Goal: Task Accomplishment & Management: Manage account settings

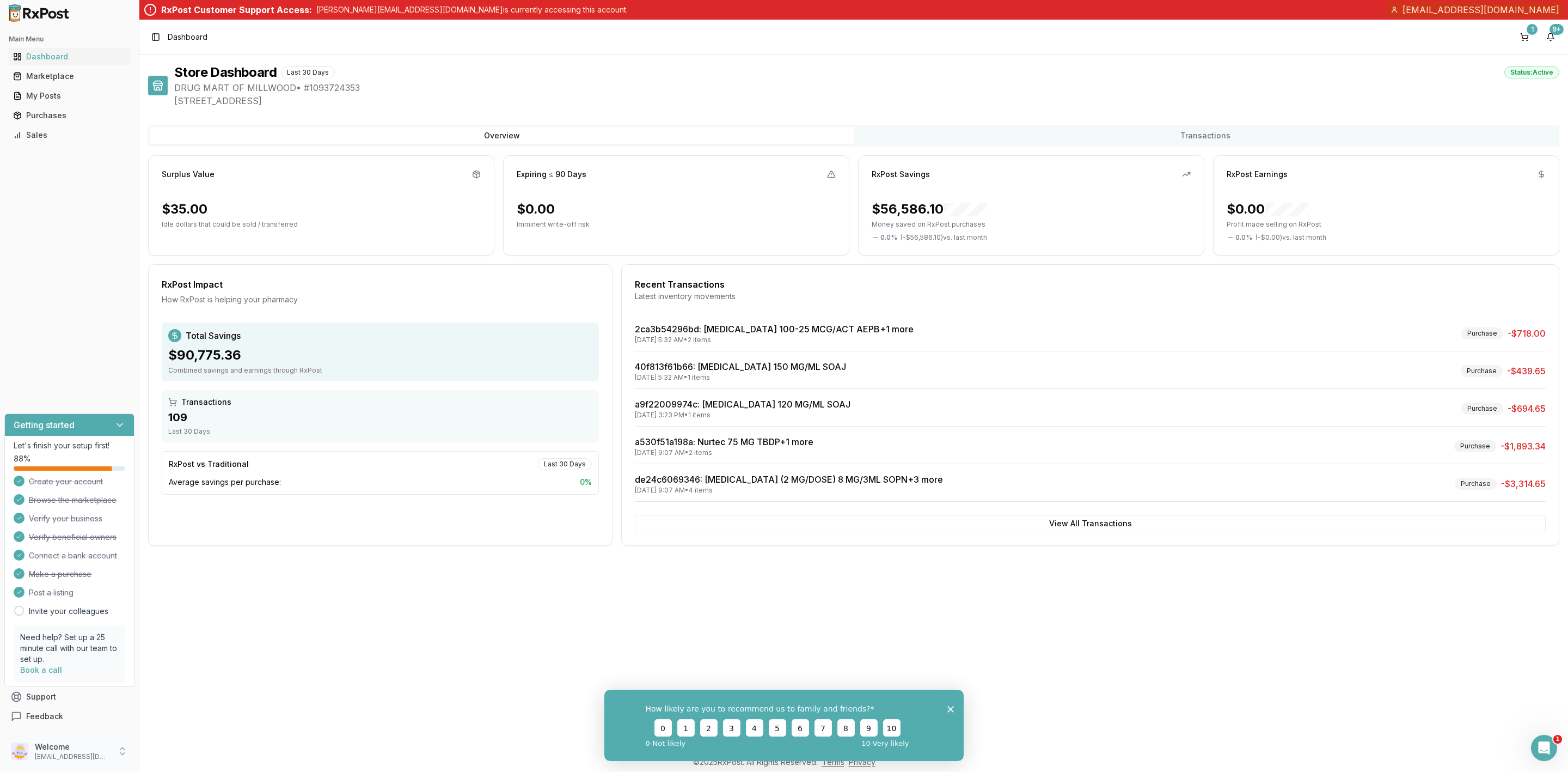
click at [61, 752] on p "rich@drugmarts.com" at bounding box center [73, 757] width 76 height 9
click at [216, 736] on span "Payment Settings" at bounding box center [197, 735] width 104 height 11
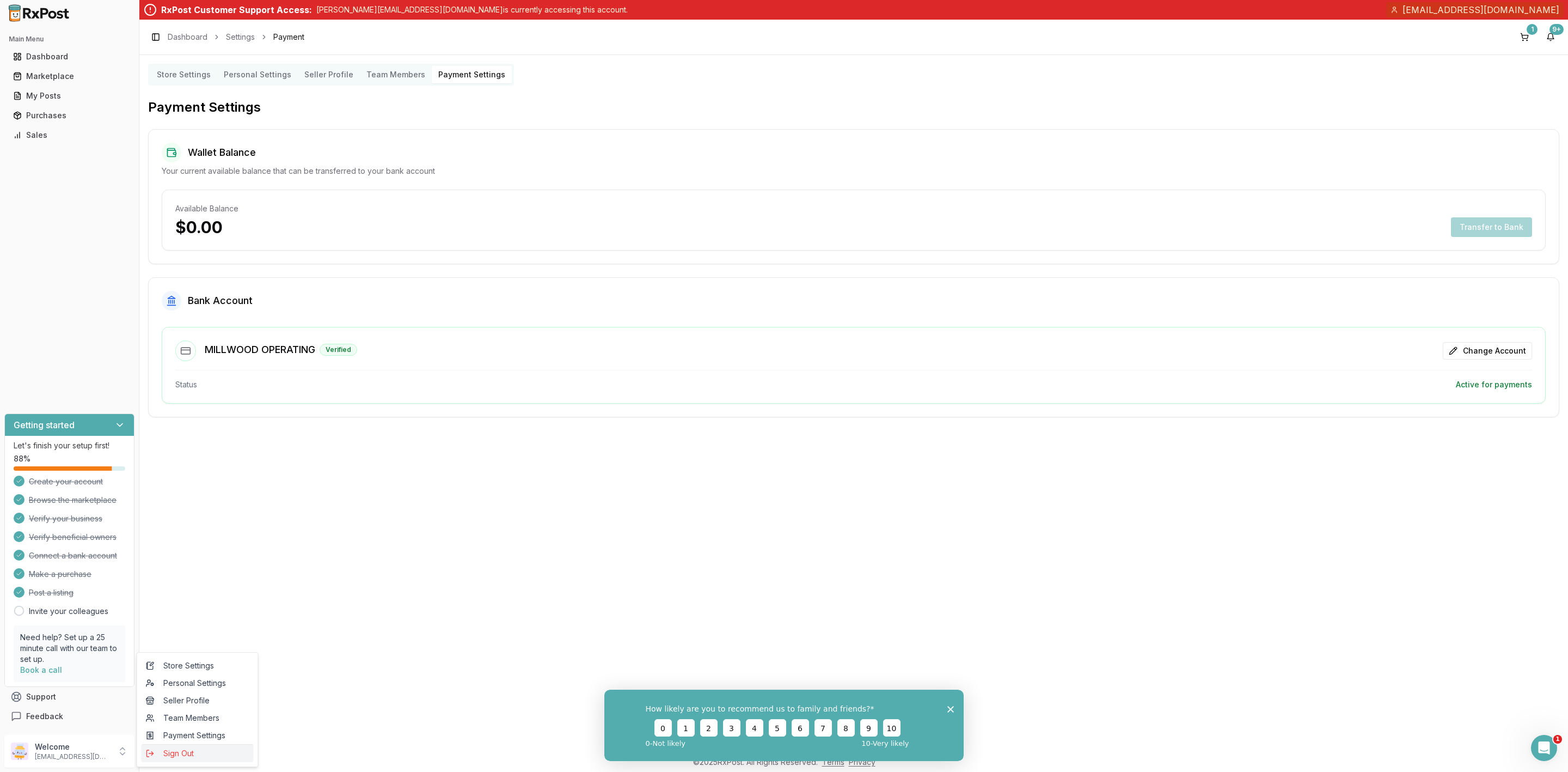
click at [167, 755] on span "Sign Out" at bounding box center [197, 753] width 104 height 11
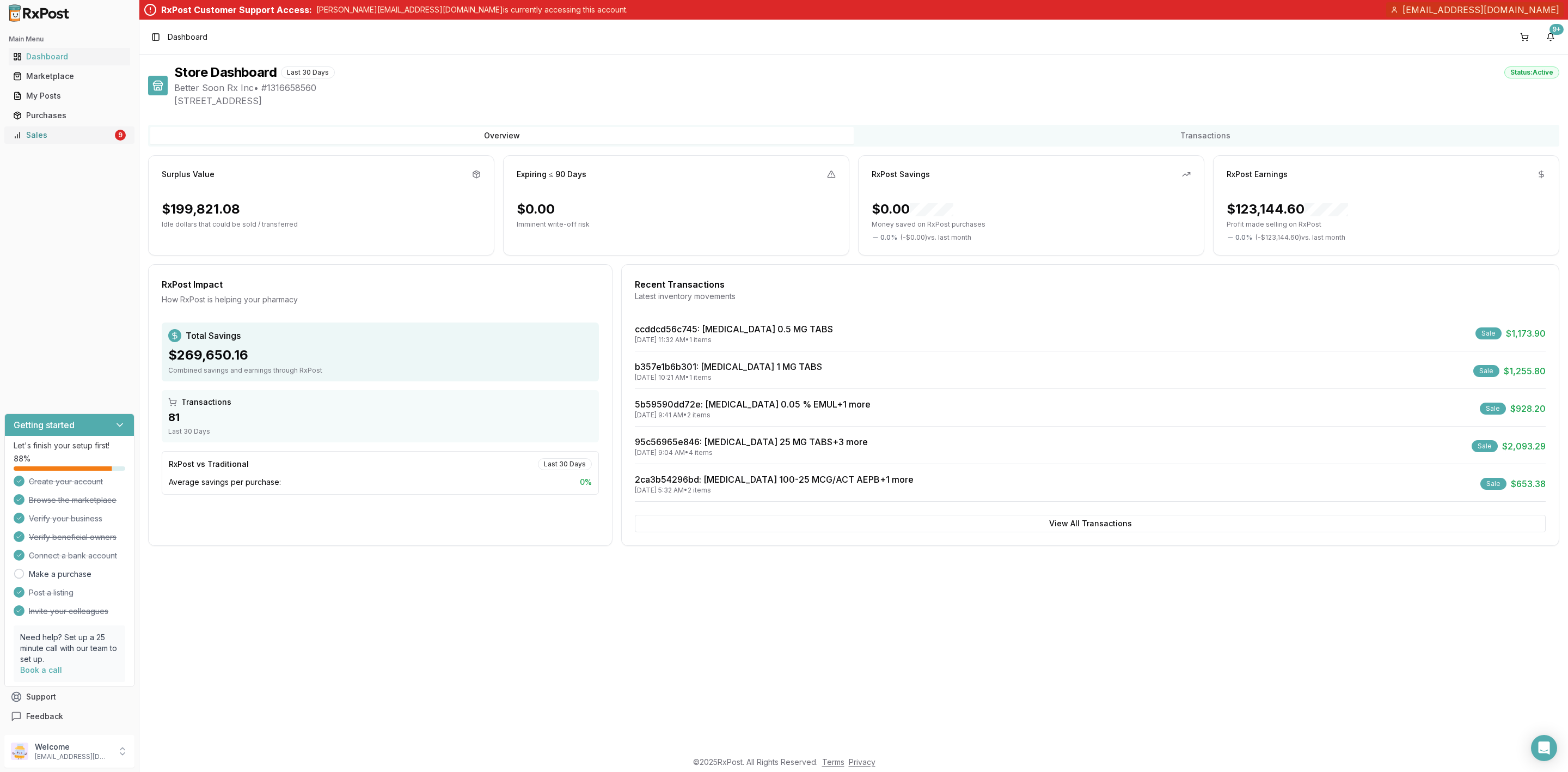
click at [40, 132] on div "Sales" at bounding box center [63, 135] width 100 height 11
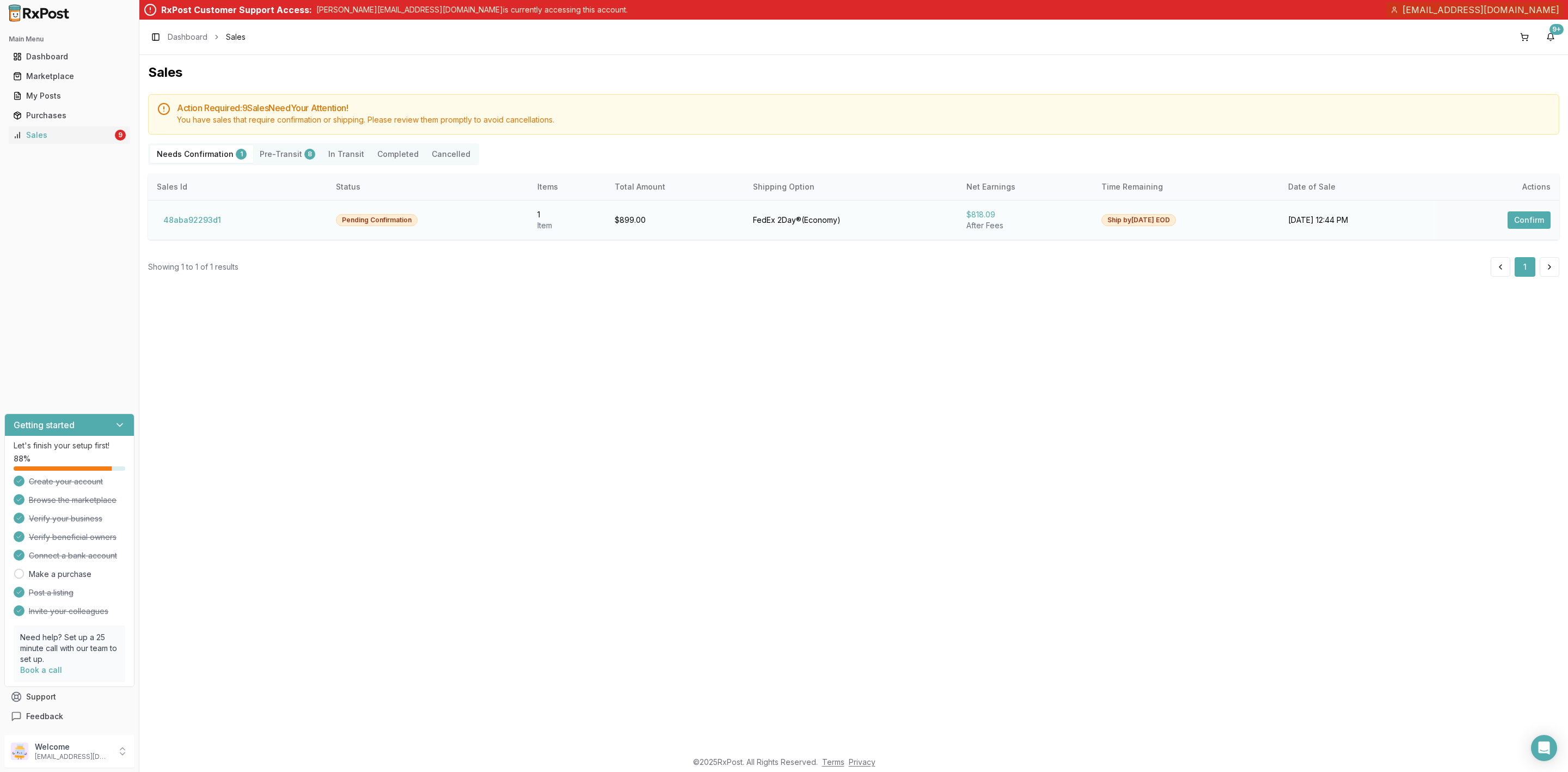
click at [1523, 216] on button "Confirm" at bounding box center [1529, 219] width 43 height 17
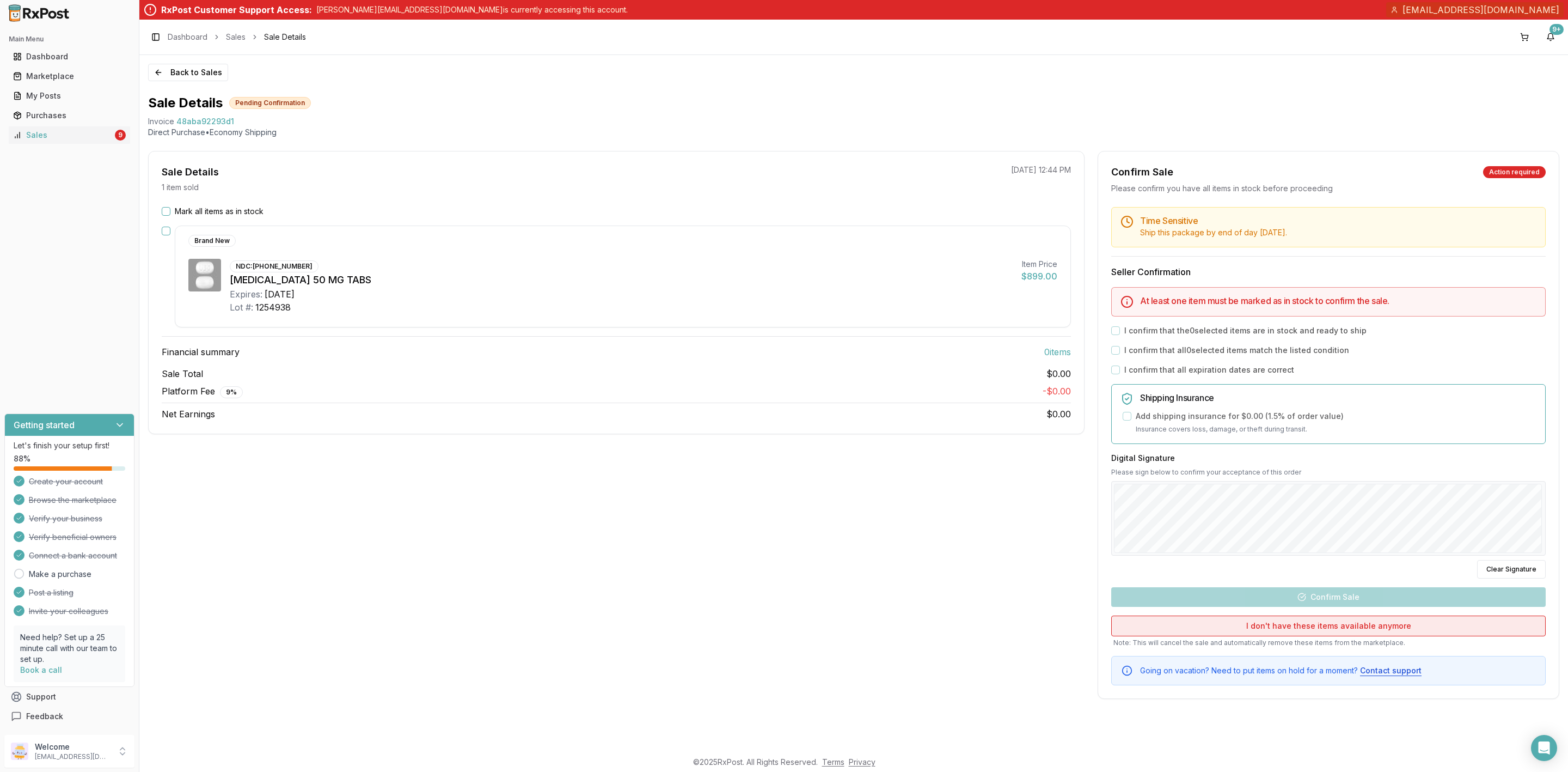
click at [1295, 630] on button "I don't have these items available anymore" at bounding box center [1328, 625] width 434 height 20
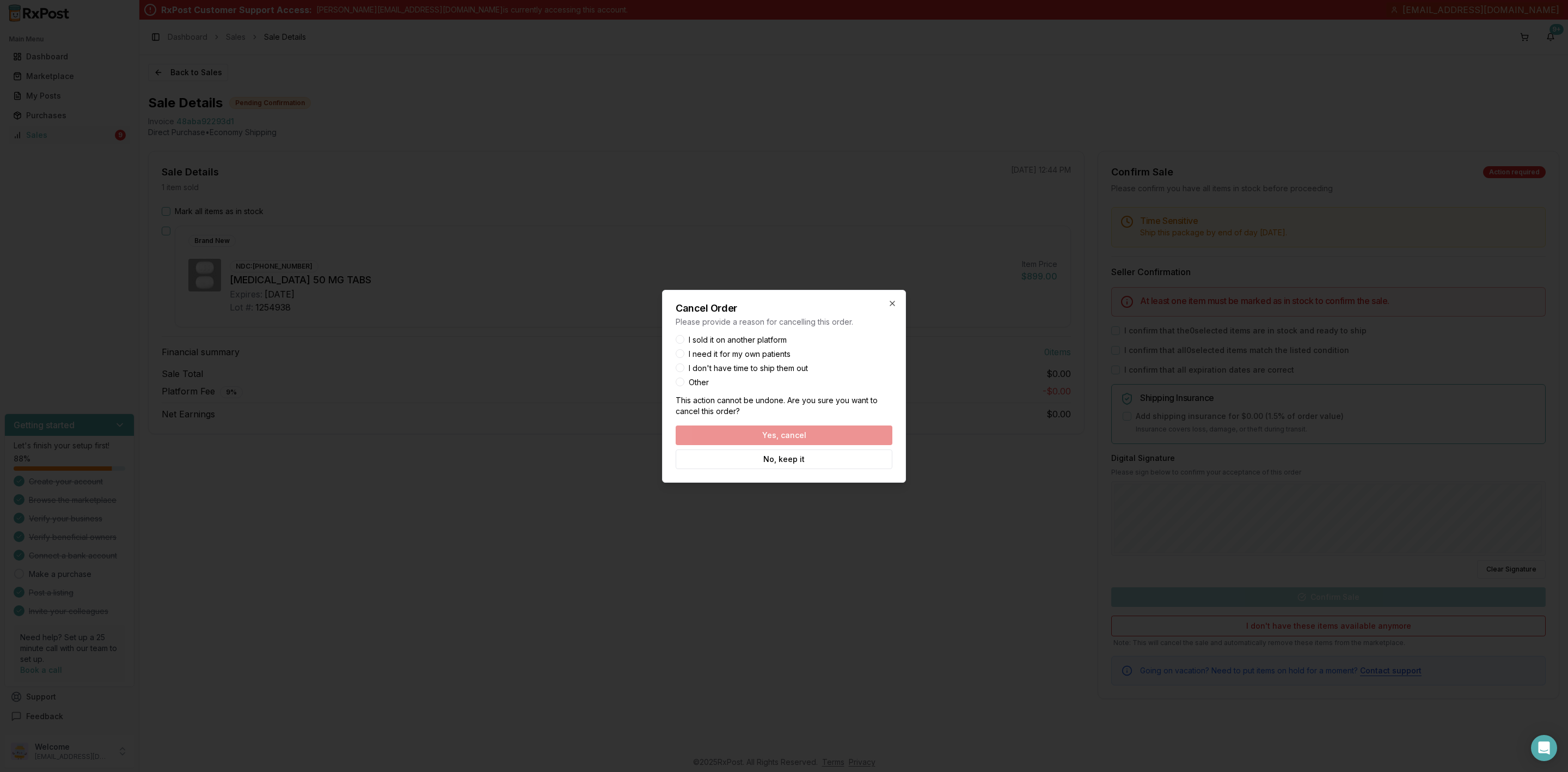
click at [683, 381] on button "Other" at bounding box center [680, 382] width 9 height 9
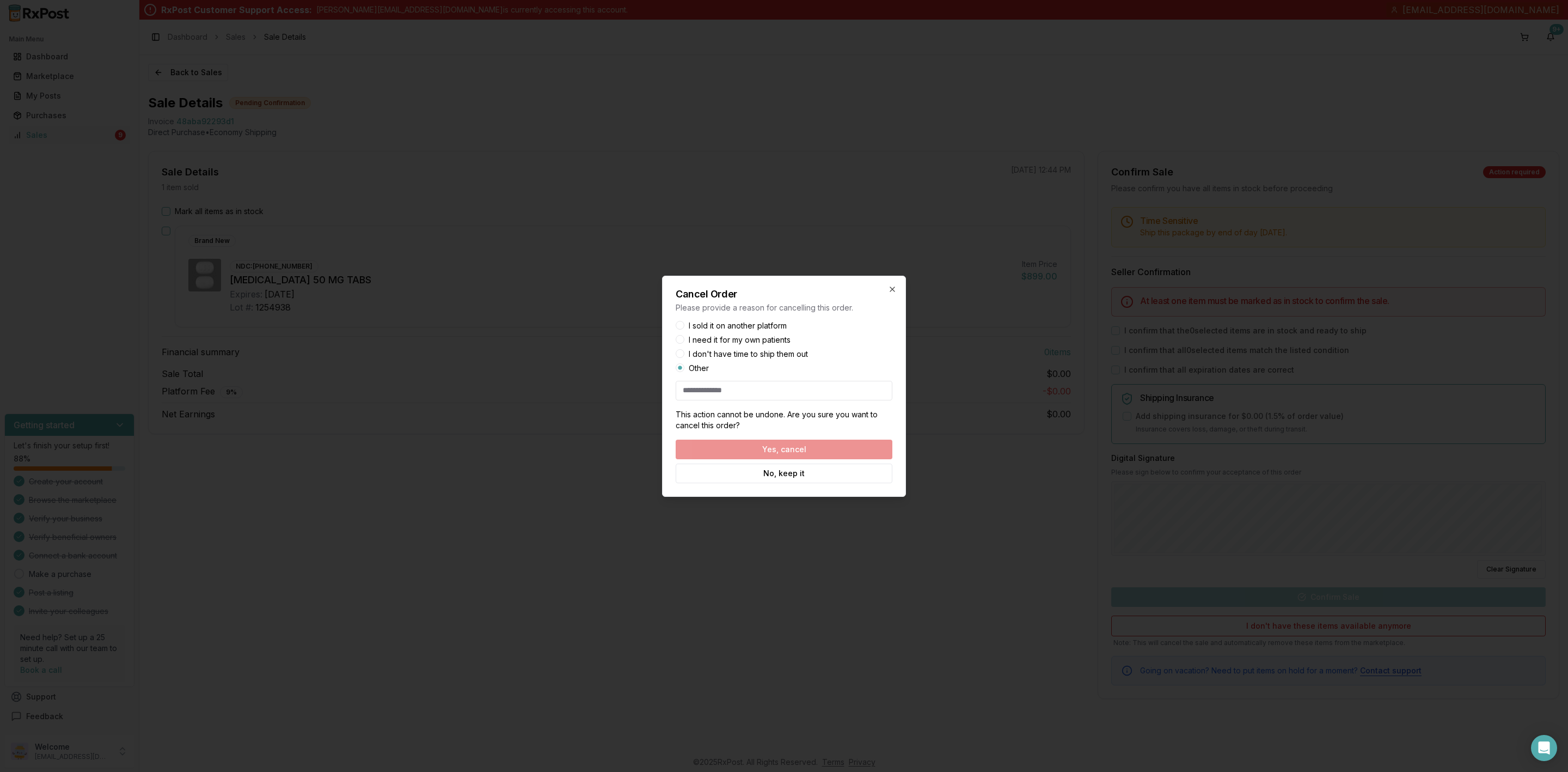
click at [714, 388] on input at bounding box center [784, 391] width 216 height 20
type input "**********"
click at [776, 440] on button "Yes, cancel" at bounding box center [784, 450] width 216 height 20
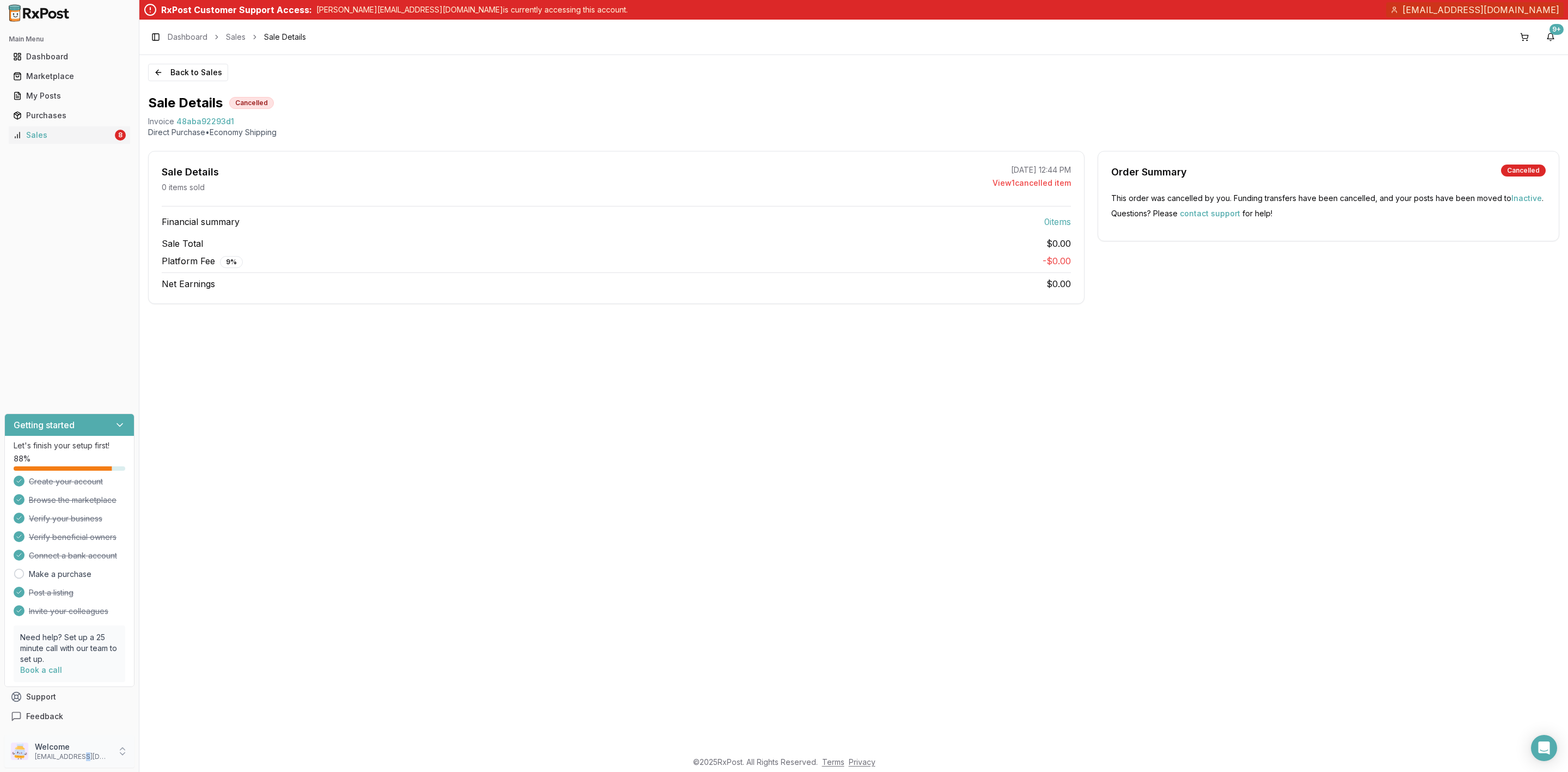
drag, startPoint x: 80, startPoint y: 762, endPoint x: 106, endPoint y: 757, distance: 26.5
click at [81, 761] on div "Welcome [EMAIL_ADDRESS][DOMAIN_NAME]" at bounding box center [70, 751] width 130 height 33
click at [203, 755] on span "Sign Out" at bounding box center [197, 753] width 104 height 11
